Goal: Find specific page/section: Find specific page/section

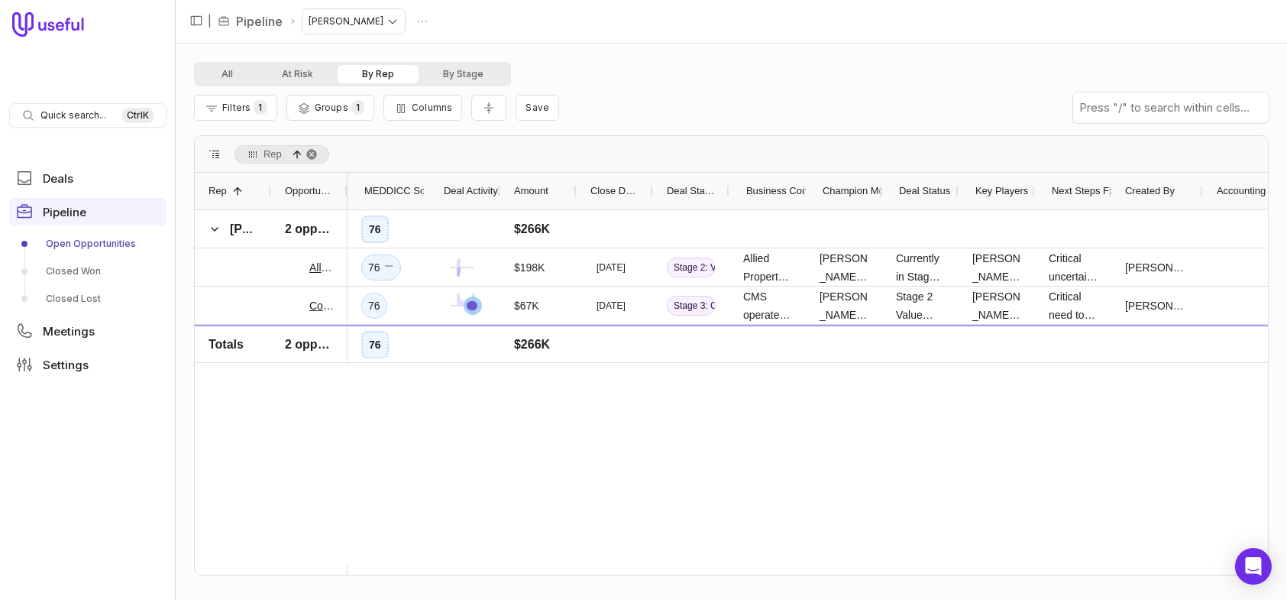
drag, startPoint x: 1112, startPoint y: 11, endPoint x: 686, endPoint y: 89, distance: 432.7
click at [686, 89] on div "Filters 1 Groups 1 Columns Save" at bounding box center [731, 107] width 1075 height 43
click at [312, 306] on link "Community Management Specialists, Inc." at bounding box center [321, 305] width 24 height 18
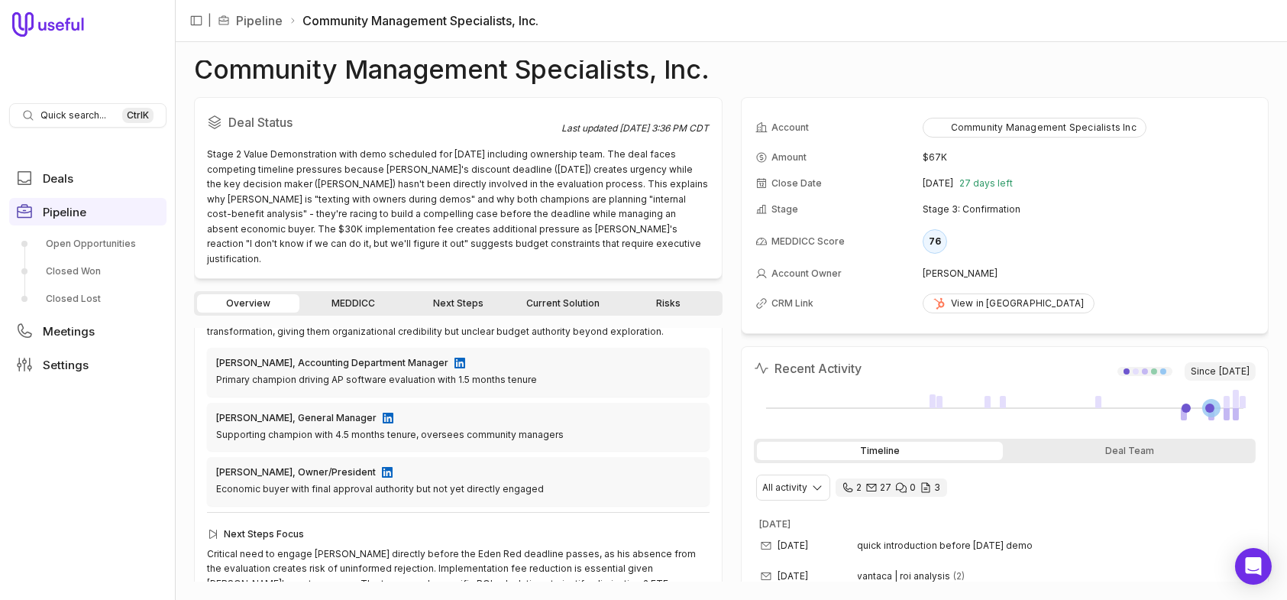
scroll to position [515, 0]
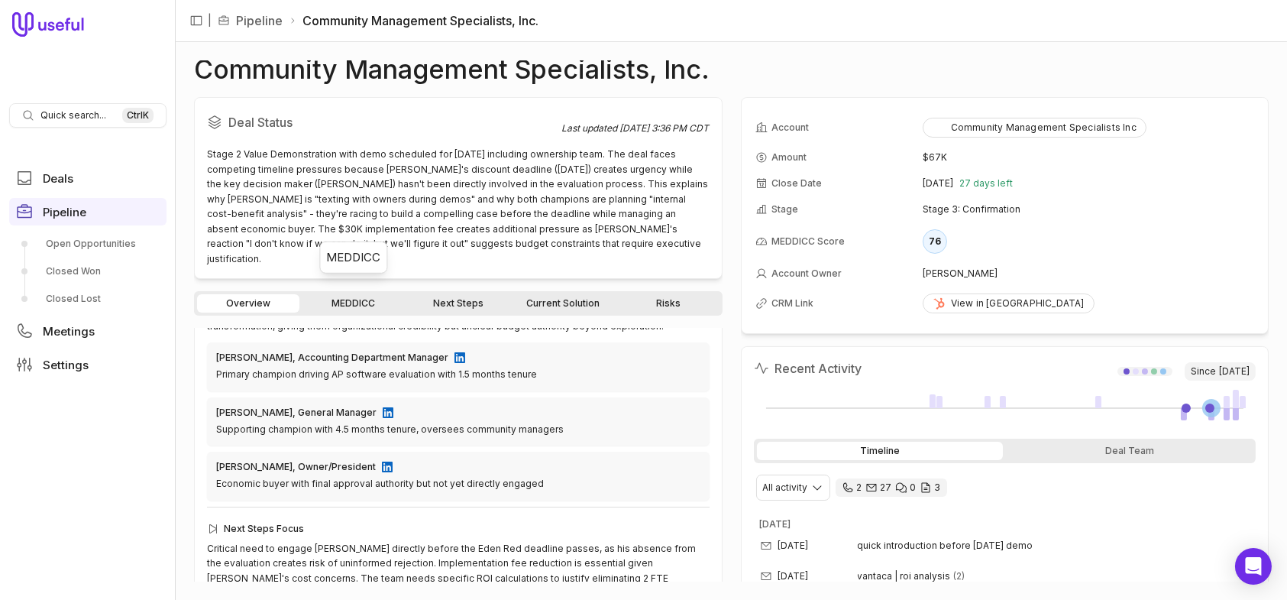
click at [363, 294] on link "MEDDICC" at bounding box center [354, 303] width 102 height 18
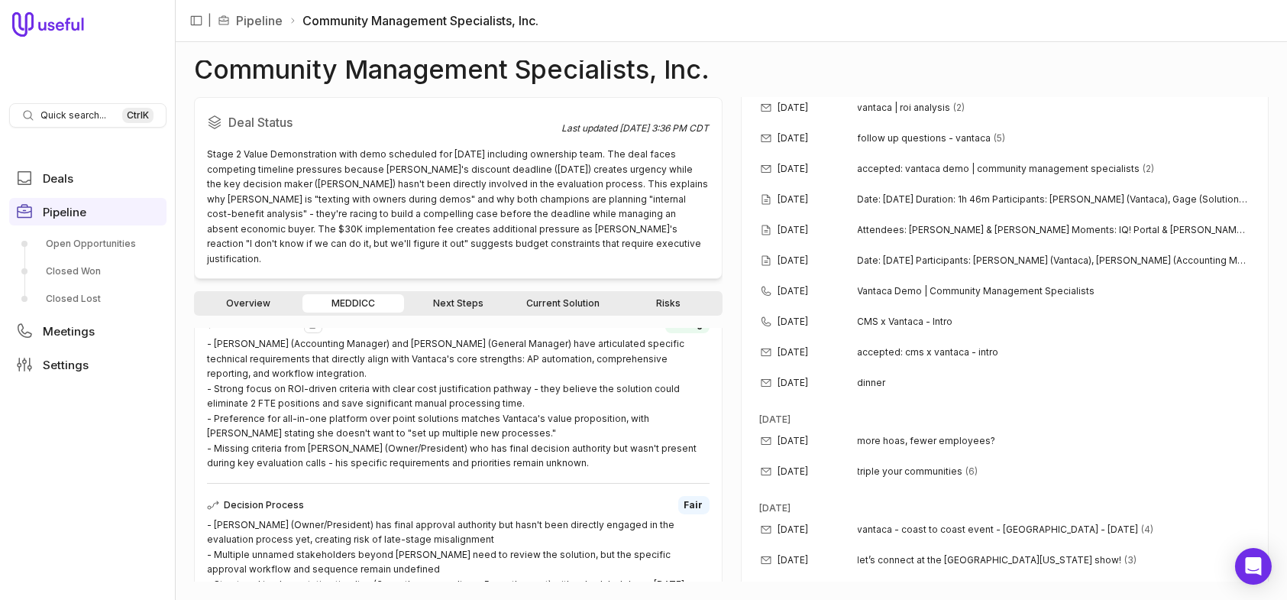
scroll to position [458, 0]
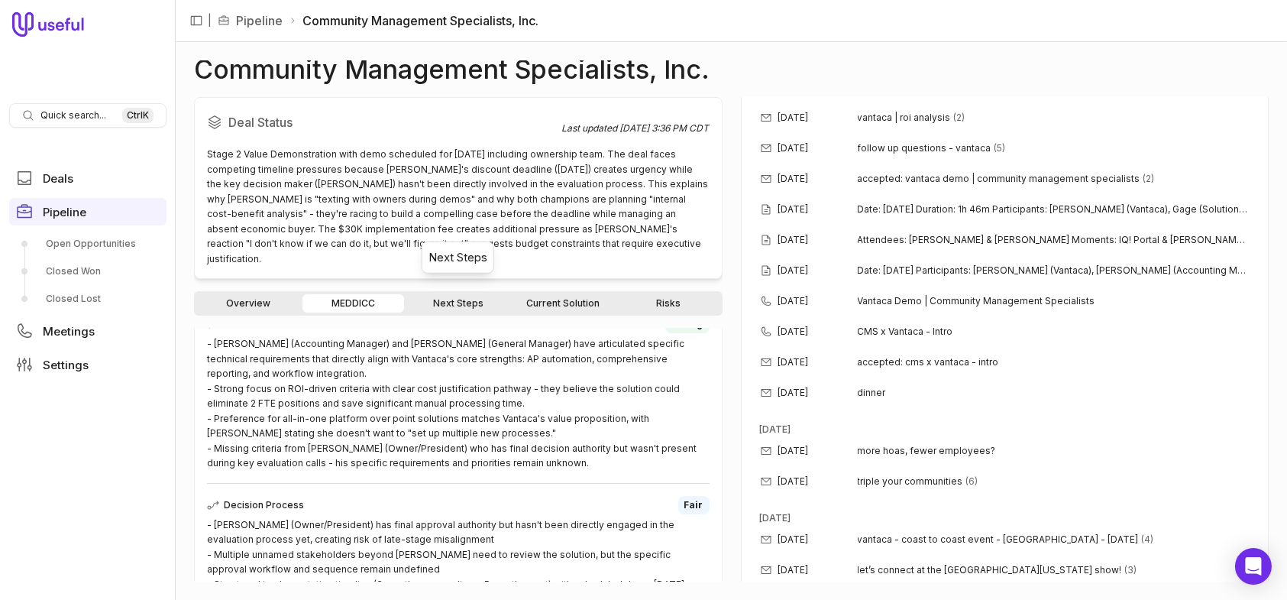
click at [474, 294] on link "Next Steps" at bounding box center [458, 303] width 102 height 18
